Goal: Transaction & Acquisition: Purchase product/service

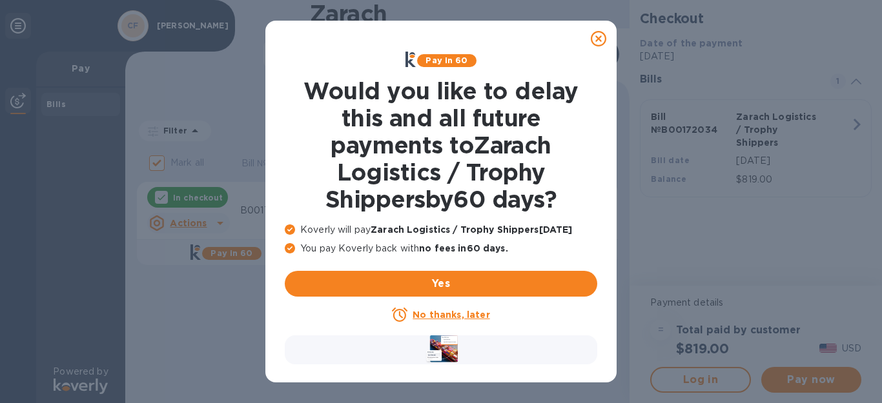
click at [595, 39] on icon at bounding box center [598, 38] width 15 height 15
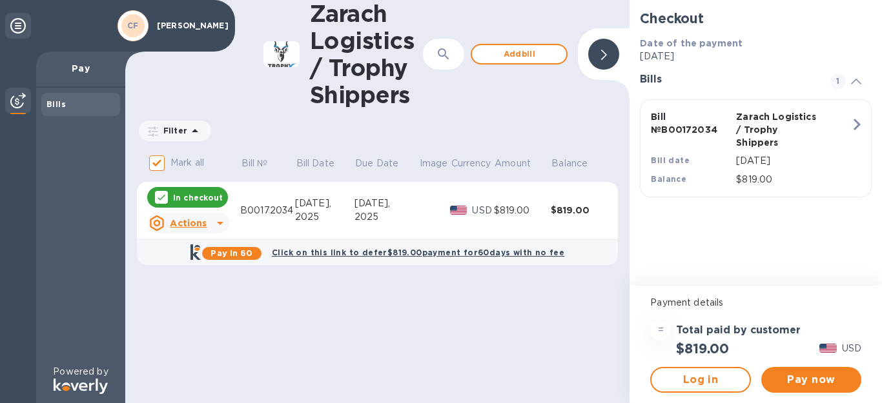
click at [237, 116] on div "Zarach Logistics / Trophy Shippers ​ Add bill Filter Amount Mark all Bill № Bil…" at bounding box center [377, 201] width 504 height 403
click at [198, 83] on div "Zarach Logistics / Trophy Shippers ​ Add bill" at bounding box center [377, 54] width 504 height 108
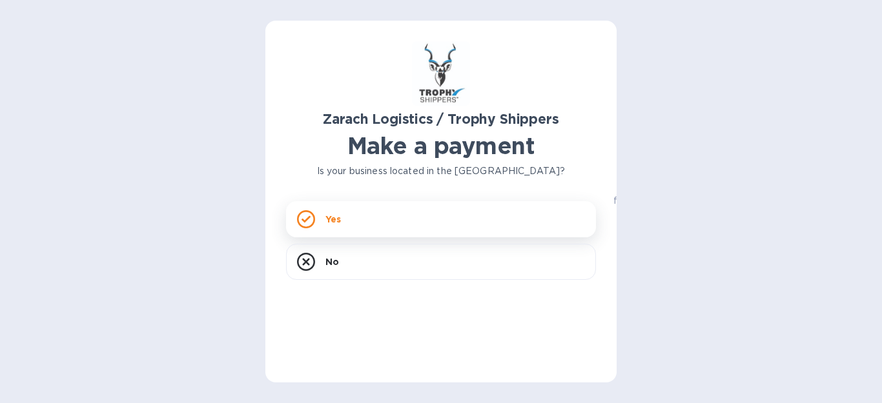
click at [343, 222] on div "Yes" at bounding box center [441, 219] width 310 height 36
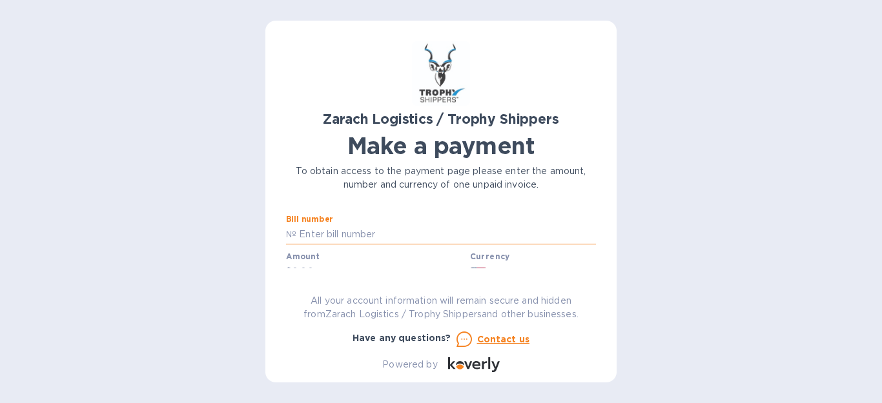
click at [345, 236] on input "text" at bounding box center [446, 234] width 300 height 19
paste input "B00172034"
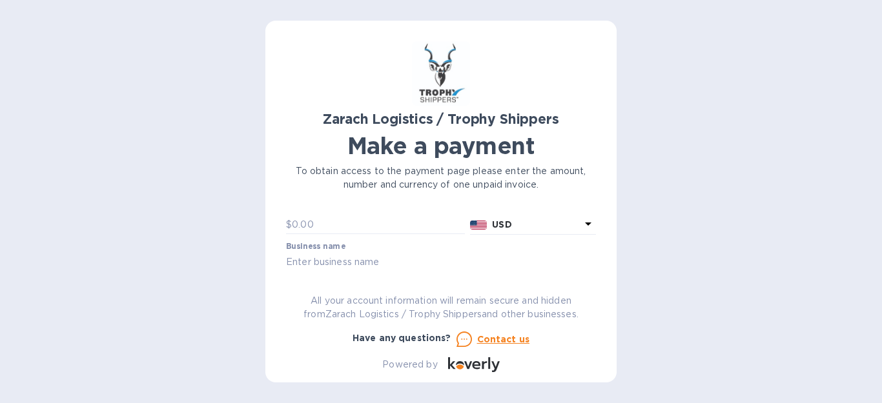
scroll to position [33, 0]
type input "B00172034"
click at [364, 242] on input "text" at bounding box center [378, 239] width 173 height 19
type input "819.00"
click at [390, 254] on div "Business name" at bounding box center [440, 272] width 315 height 37
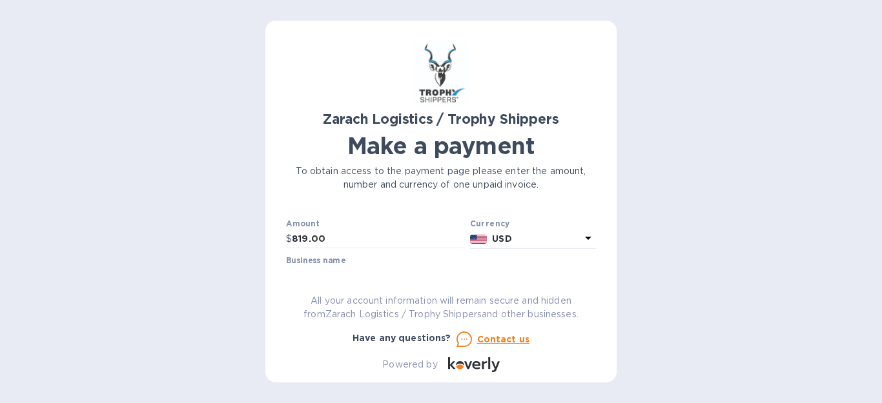
click at [385, 260] on div "Business name" at bounding box center [441, 271] width 310 height 30
click at [326, 259] on label "Business name" at bounding box center [315, 262] width 59 height 8
click at [330, 256] on label "Business name" at bounding box center [315, 253] width 59 height 8
click at [336, 256] on label "Business name" at bounding box center [315, 253] width 59 height 8
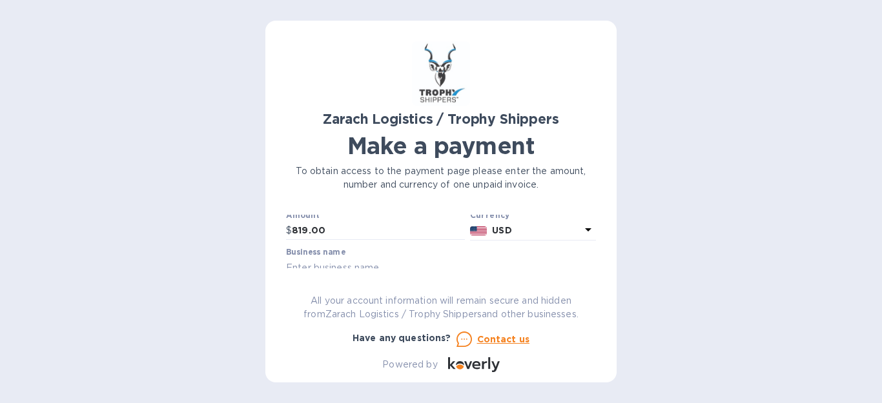
click at [292, 243] on div at bounding box center [375, 241] width 179 height 3
click at [336, 255] on label "Business name" at bounding box center [315, 253] width 59 height 8
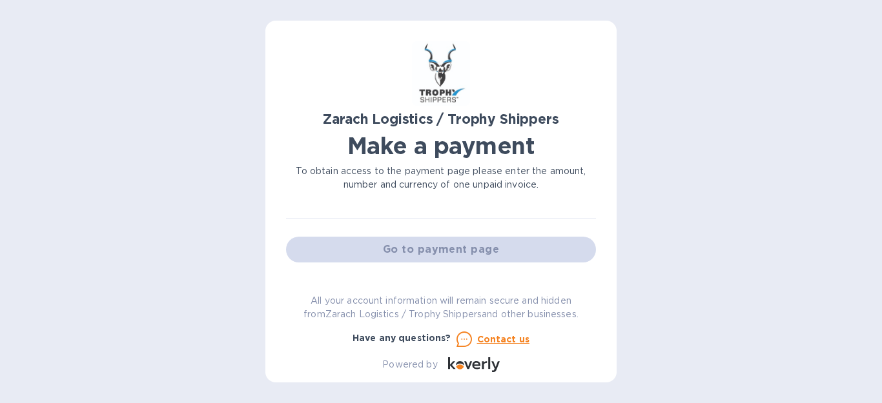
scroll to position [73, 0]
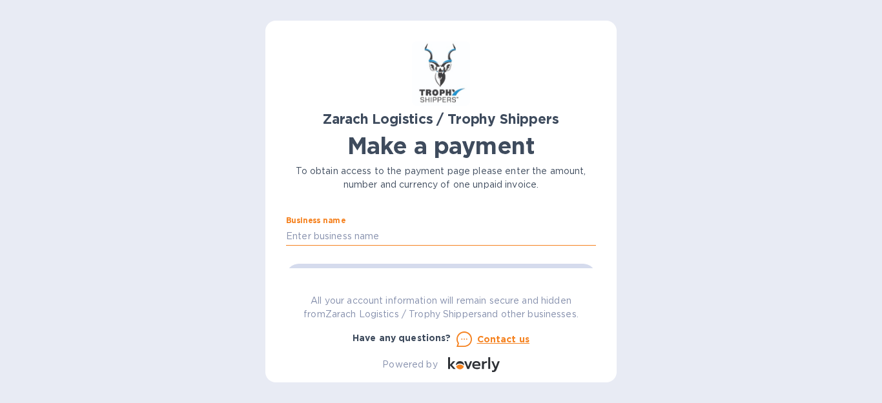
click at [417, 234] on input "text" at bounding box center [441, 236] width 310 height 19
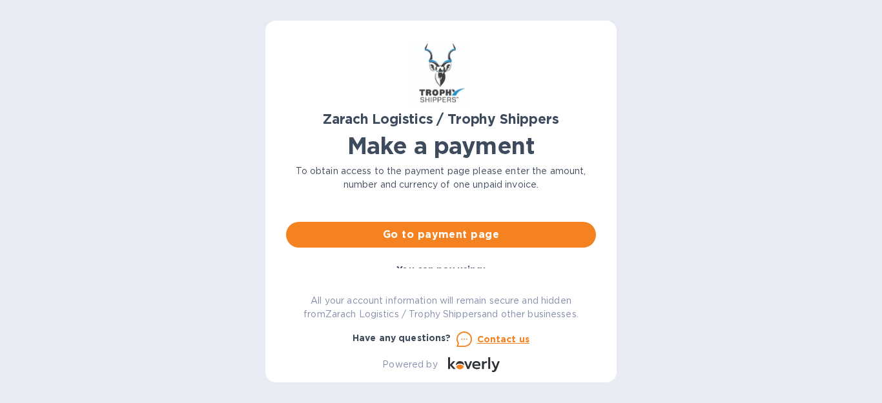
scroll to position [137, 0]
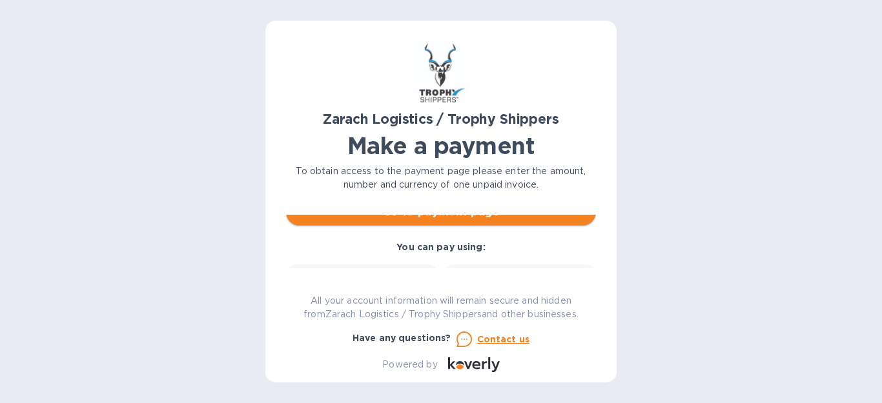
type input "[PERSON_NAME]"
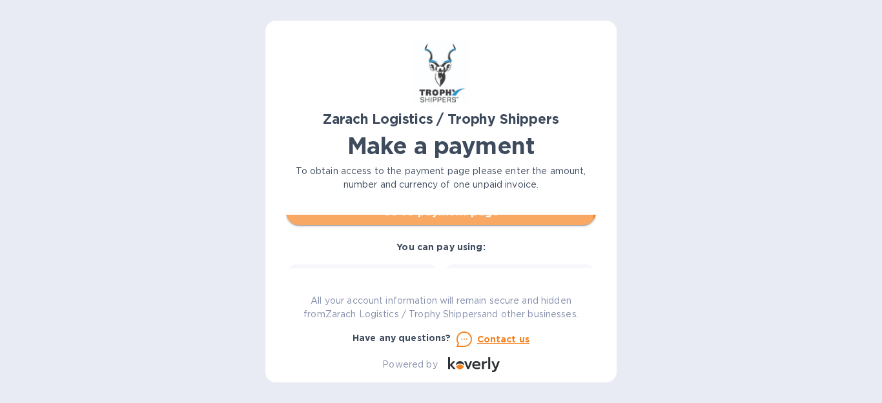
click at [433, 222] on button "Go to payment page" at bounding box center [441, 212] width 310 height 26
